Goal: Information Seeking & Learning: Find specific fact

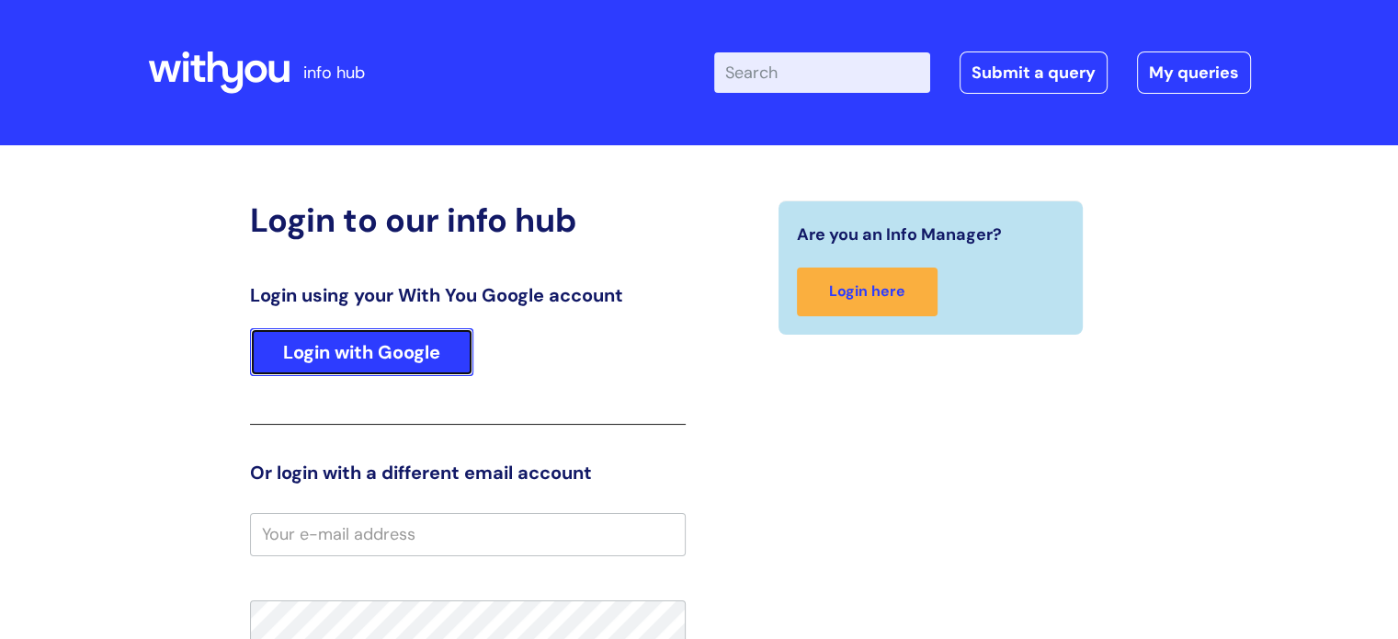
click at [446, 341] on link "Login with Google" at bounding box center [361, 352] width 223 height 48
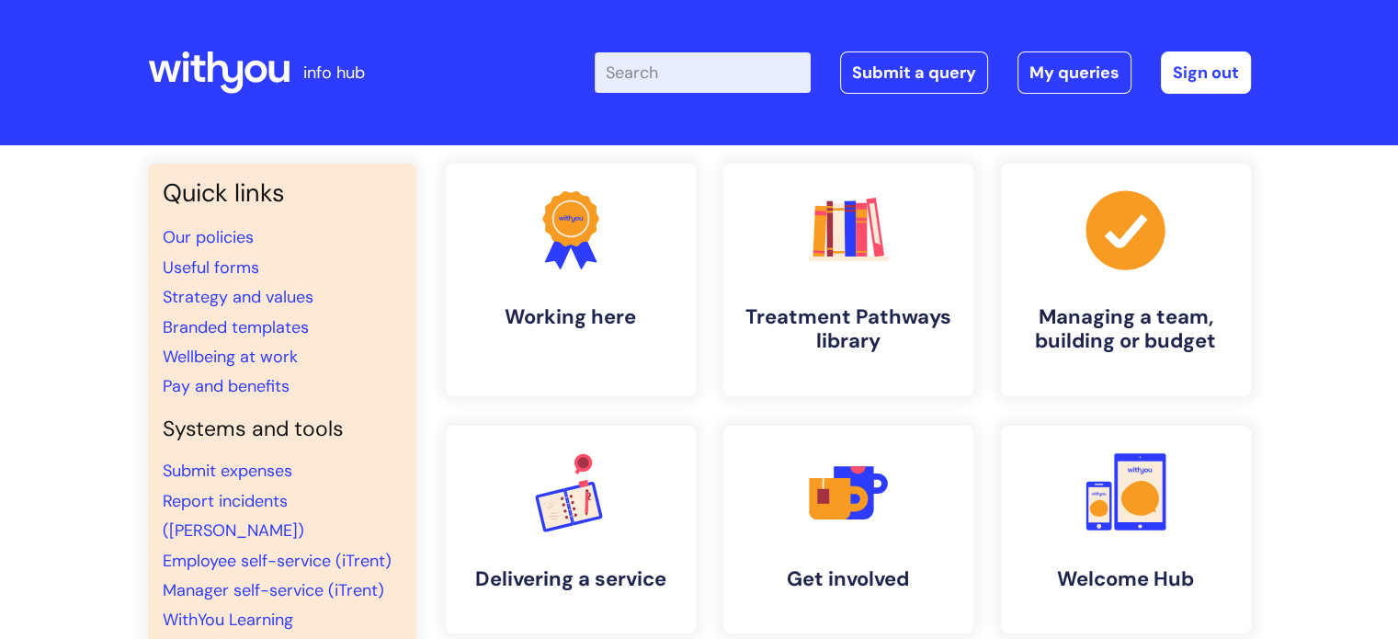
click at [688, 69] on input "Enter your search term here..." at bounding box center [703, 72] width 216 height 40
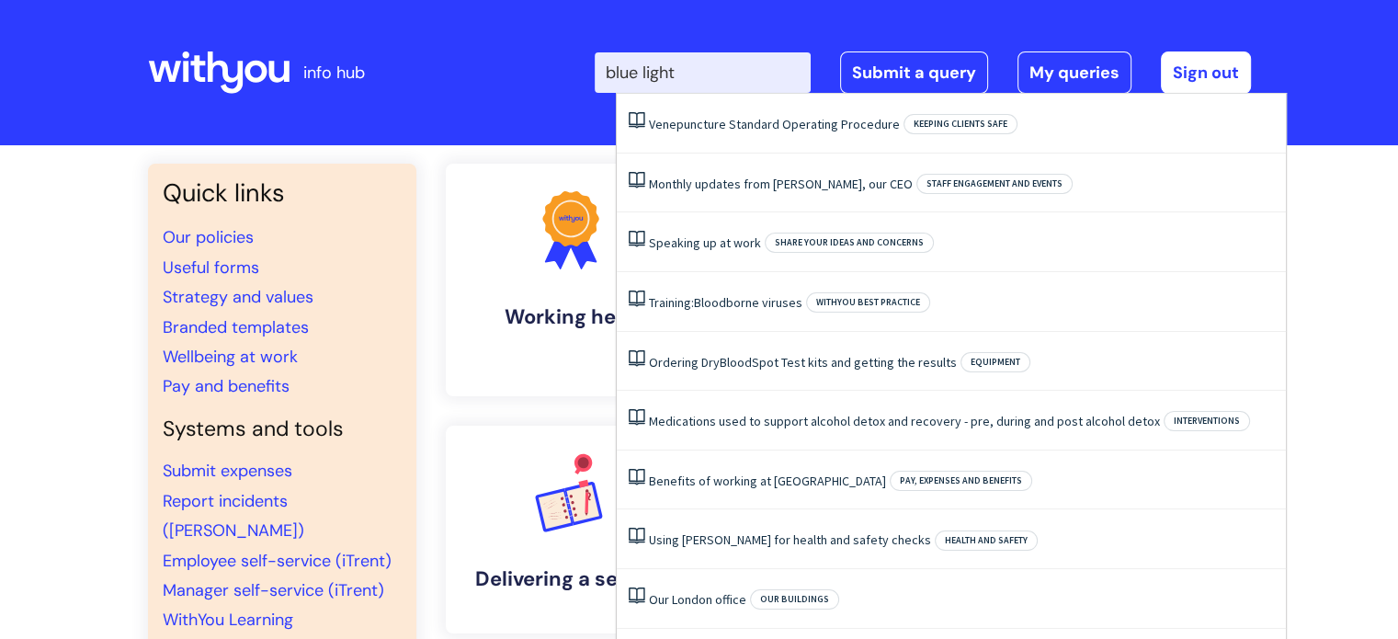
type input "blue light"
click button "Search" at bounding box center [0, 0] width 0 height 0
